Goal: Navigation & Orientation: Find specific page/section

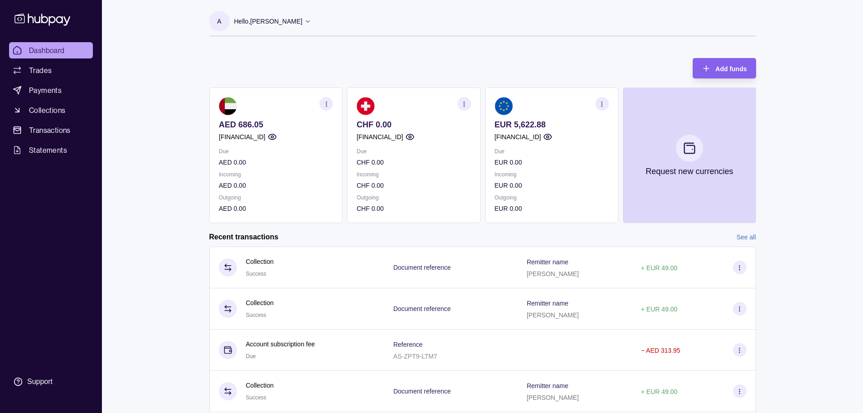
click at [327, 104] on icon "button" at bounding box center [326, 104] width 7 height 7
click at [271, 104] on link "View transactions" at bounding box center [259, 104] width 49 height 10
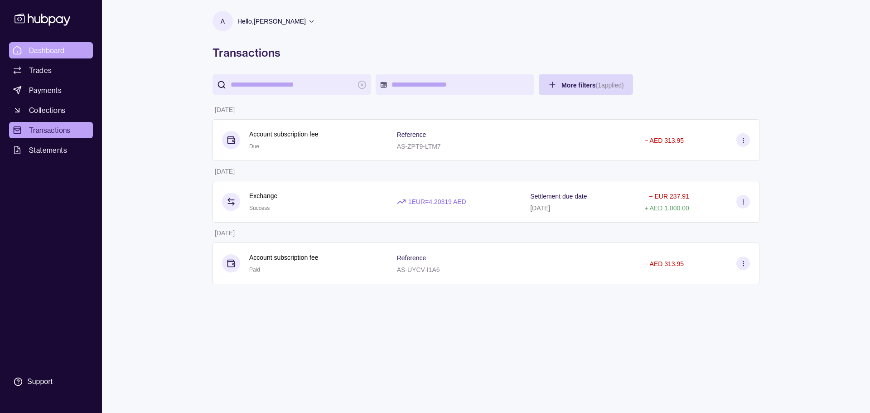
click at [44, 53] on span "Dashboard" at bounding box center [47, 50] width 36 height 11
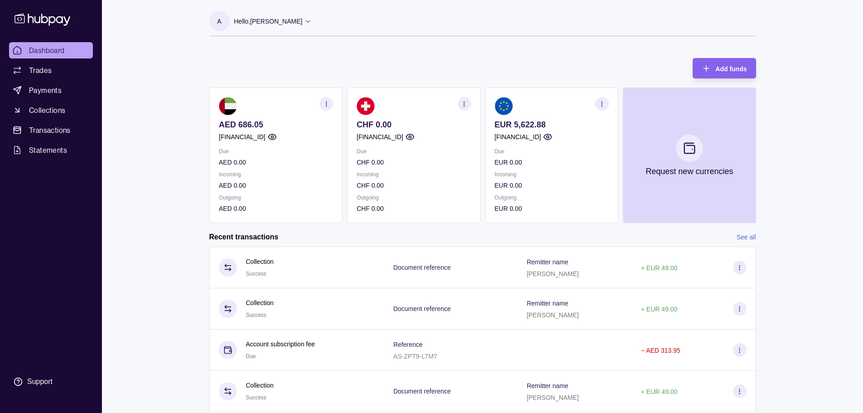
drag, startPoint x: 188, startPoint y: 191, endPoint x: 163, endPoint y: 46, distance: 147.7
click at [188, 191] on div "Dashboard Trades Payments Collections Transactions Statements Support A Hello, …" at bounding box center [431, 241] width 863 height 482
